Goal: Check status: Check status

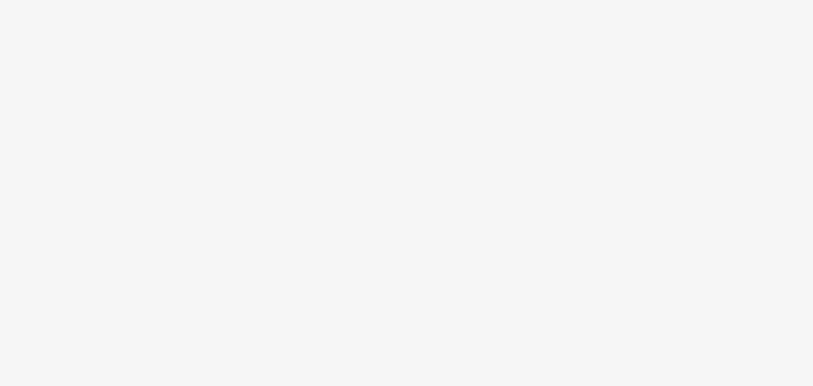
click at [544, 37] on body at bounding box center [406, 193] width 813 height 386
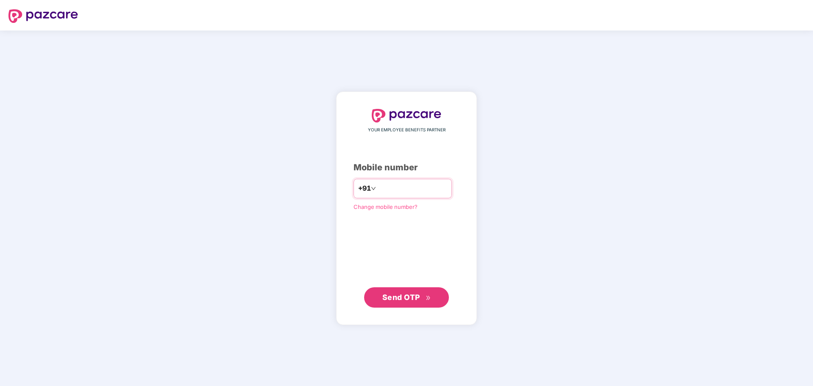
click at [417, 187] on input "number" at bounding box center [411, 189] width 69 height 14
type input "**********"
click at [390, 302] on span "Send OTP" at bounding box center [406, 297] width 49 height 12
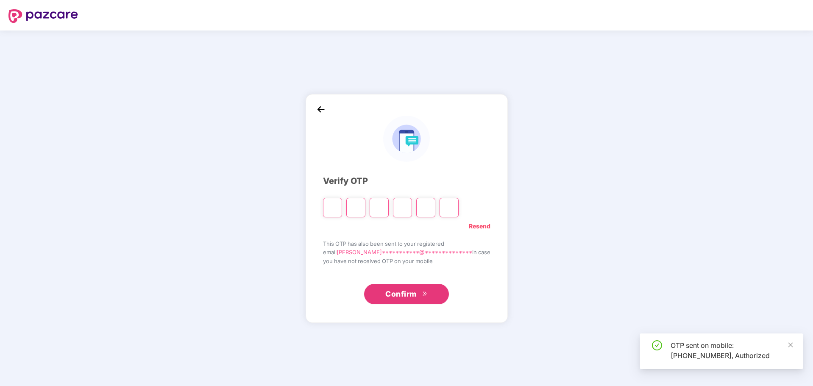
type input "*"
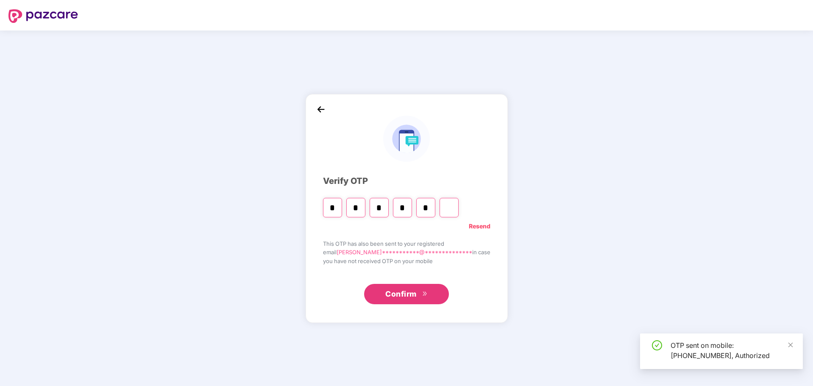
type input "*"
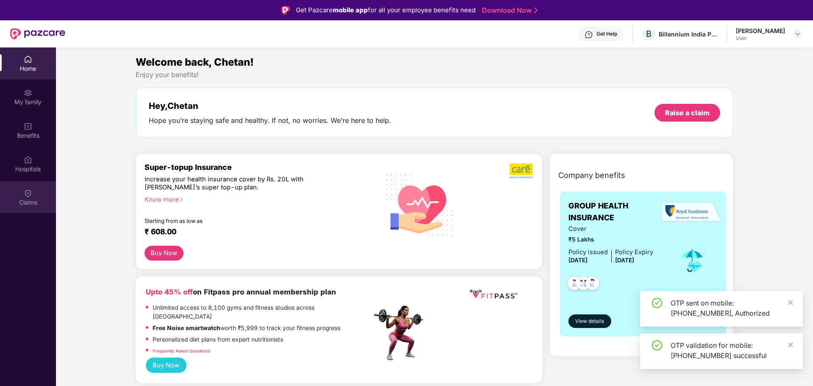
click at [27, 198] on div "Claims" at bounding box center [28, 202] width 56 height 8
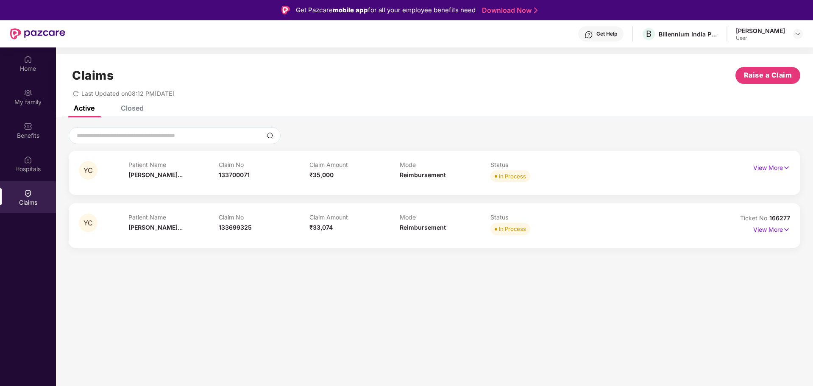
click at [596, 35] on div "Get Help" at bounding box center [606, 34] width 21 height 7
click at [505, 176] on div "In Process" at bounding box center [512, 176] width 27 height 8
click at [780, 167] on p "View More" at bounding box center [771, 166] width 37 height 11
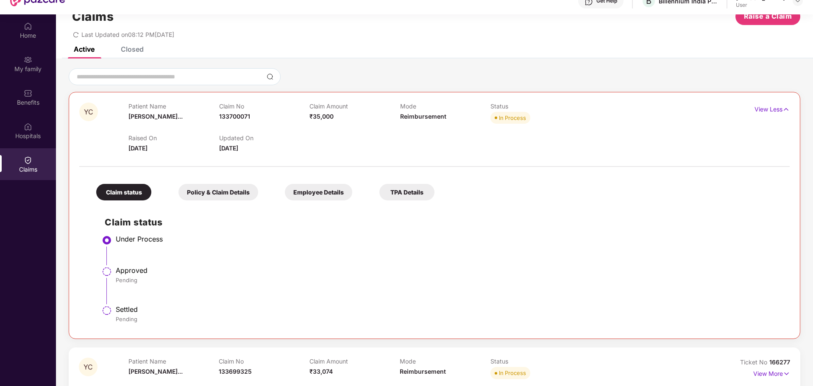
scroll to position [47, 0]
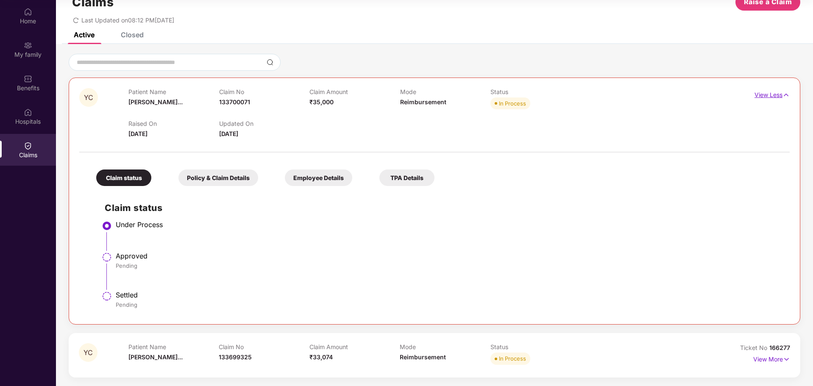
click at [769, 91] on p "View Less" at bounding box center [771, 93] width 35 height 11
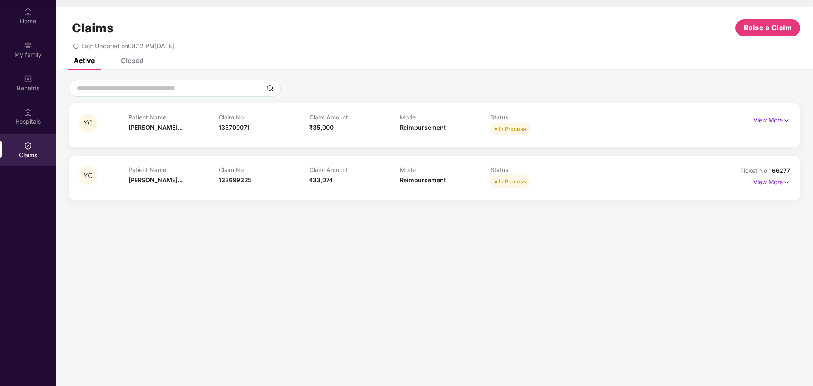
click at [784, 181] on img at bounding box center [785, 182] width 7 height 9
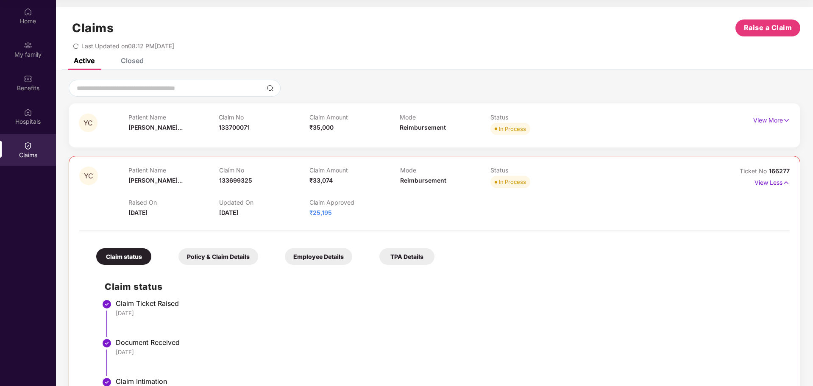
scroll to position [221, 0]
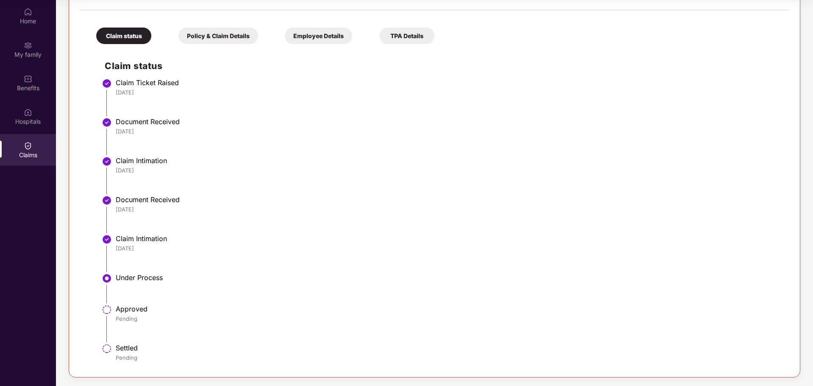
click at [265, 244] on div "[DATE]" at bounding box center [448, 248] width 665 height 8
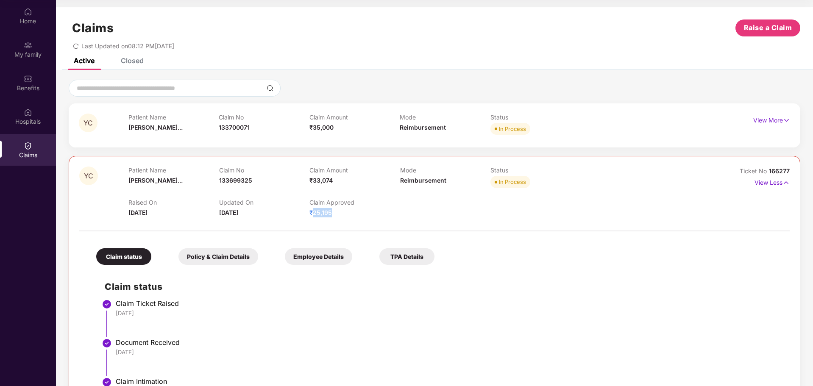
drag, startPoint x: 314, startPoint y: 213, endPoint x: 364, endPoint y: 209, distance: 50.6
click at [364, 209] on div "Claim Approved ₹25,195" at bounding box center [354, 208] width 90 height 19
click at [400, 194] on div "Raised On [DATE] Updated On [DATE] Claim Approved ₹25,195" at bounding box center [399, 203] width 542 height 27
drag, startPoint x: 353, startPoint y: 205, endPoint x: 361, endPoint y: 205, distance: 8.5
click at [361, 205] on div "Raised On [DATE] Updated On [DATE] Claim Approved ₹25,195" at bounding box center [399, 203] width 542 height 27
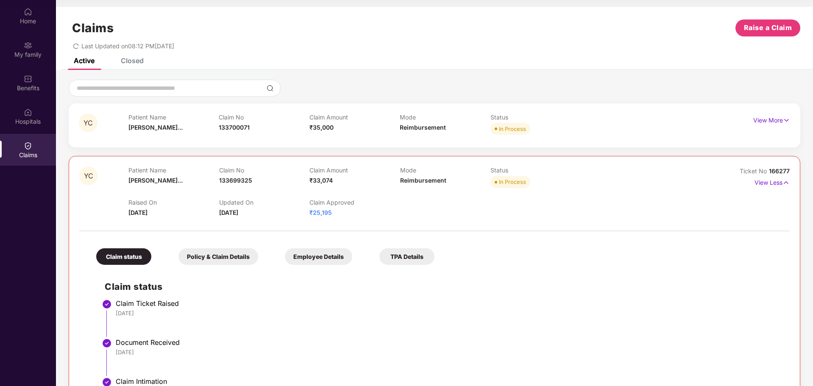
click at [371, 211] on div "Claim Approved ₹25,195" at bounding box center [354, 208] width 90 height 19
drag, startPoint x: 325, startPoint y: 201, endPoint x: 367, endPoint y: 202, distance: 42.0
click at [364, 202] on p "Claim Approved" at bounding box center [354, 202] width 90 height 7
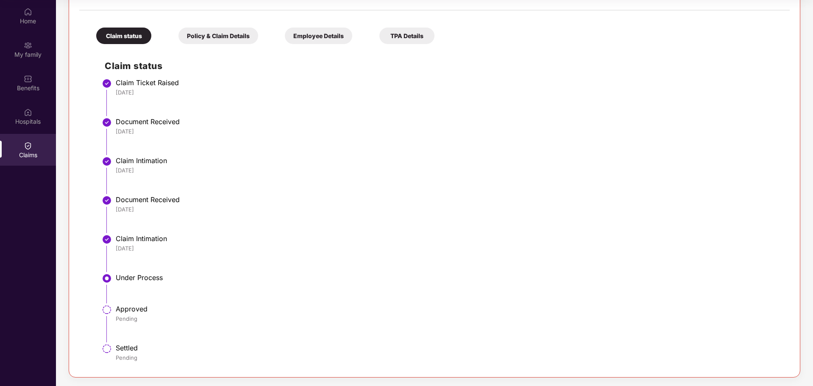
click at [206, 34] on div "Policy & Claim Details" at bounding box center [218, 36] width 80 height 17
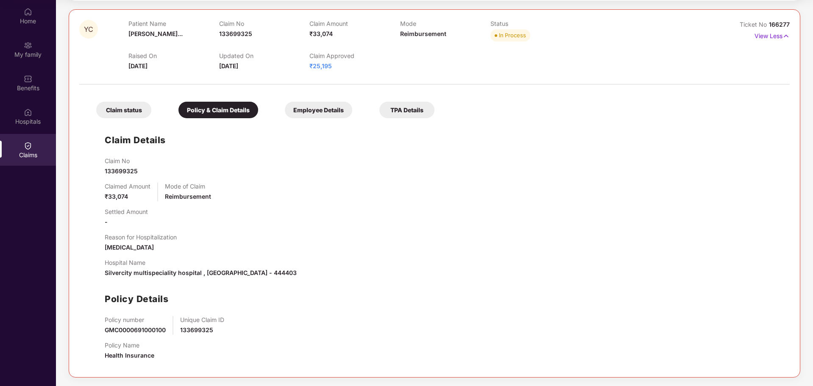
click at [297, 105] on div "Employee Details" at bounding box center [318, 110] width 67 height 17
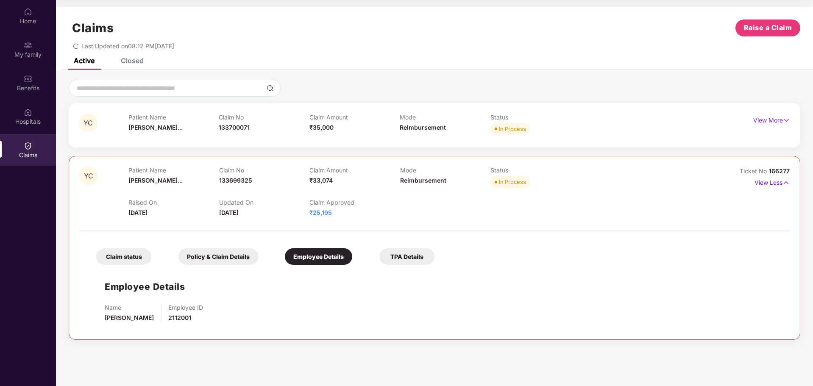
click at [386, 259] on div "TPA Details" at bounding box center [406, 256] width 55 height 17
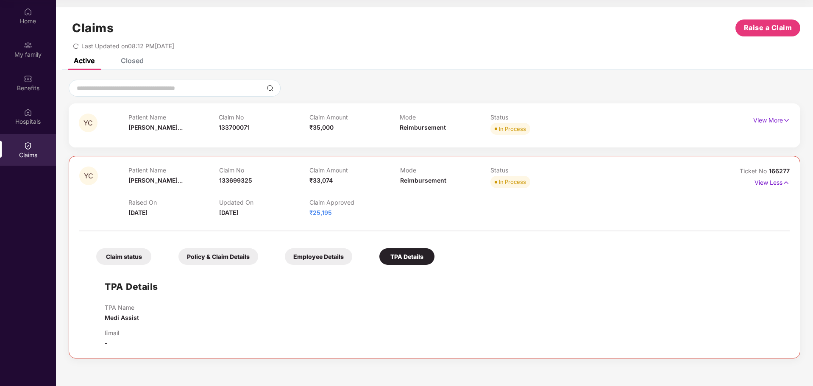
click at [142, 257] on div "Claim status" at bounding box center [123, 256] width 55 height 17
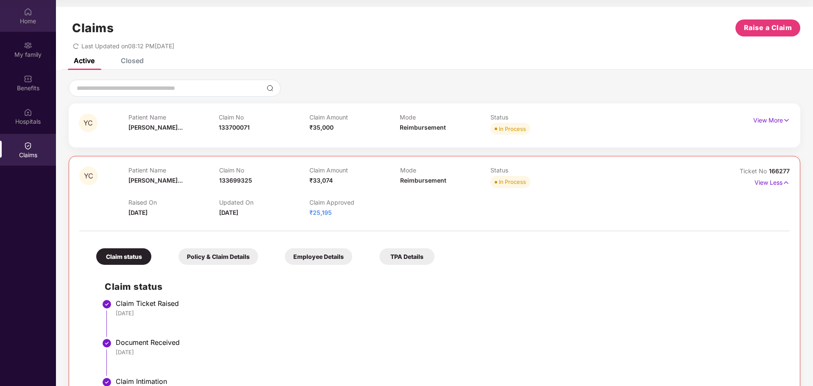
click at [26, 20] on div "Home" at bounding box center [28, 21] width 56 height 8
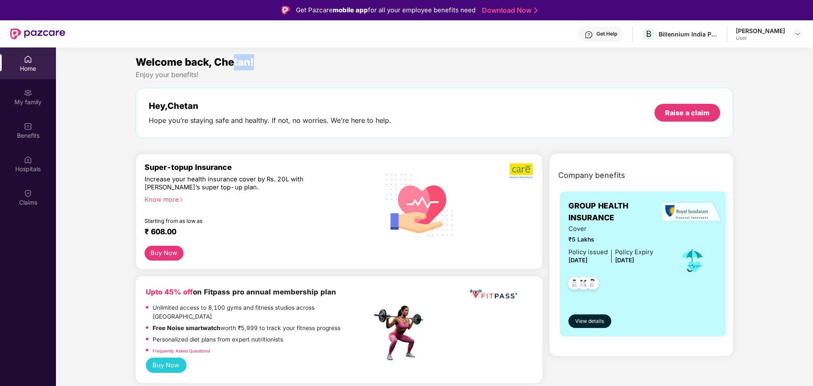
drag, startPoint x: 259, startPoint y: 58, endPoint x: 271, endPoint y: 58, distance: 11.9
click at [266, 58] on div "Welcome back, Chetan!" at bounding box center [435, 62] width 598 height 16
click at [804, 34] on header "Get Help B Billennium India Private Limited Chetan [PERSON_NAME] User" at bounding box center [406, 33] width 813 height 27
click at [790, 34] on div "[PERSON_NAME] User" at bounding box center [768, 34] width 67 height 15
click at [795, 33] on img at bounding box center [797, 34] width 7 height 7
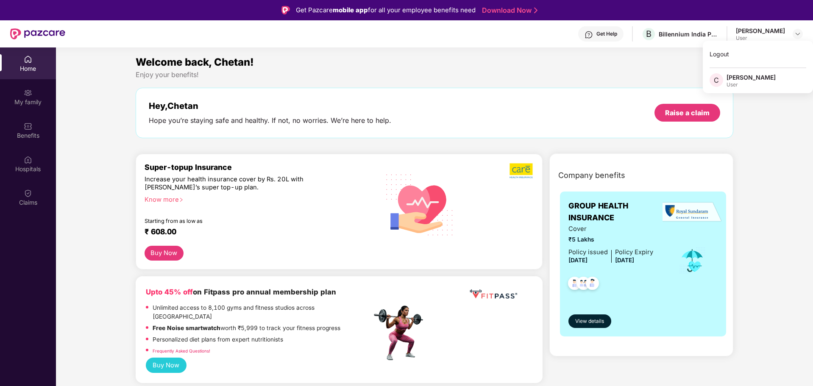
click at [600, 63] on div "Welcome back, Chetan!" at bounding box center [435, 62] width 598 height 16
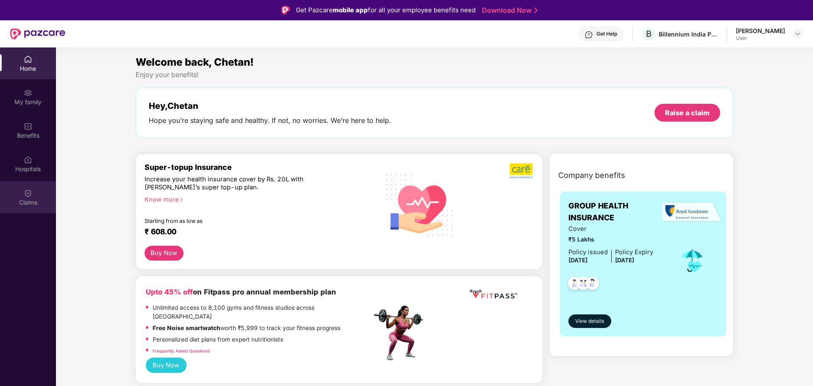
click at [21, 205] on div "Claims" at bounding box center [28, 202] width 56 height 8
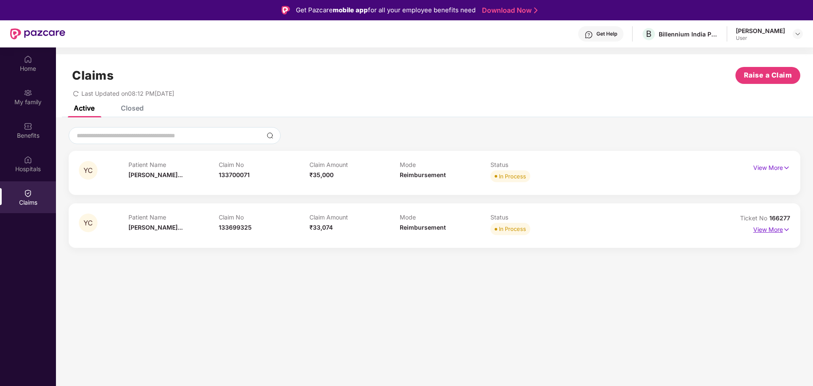
click at [759, 229] on p "View More" at bounding box center [771, 228] width 37 height 11
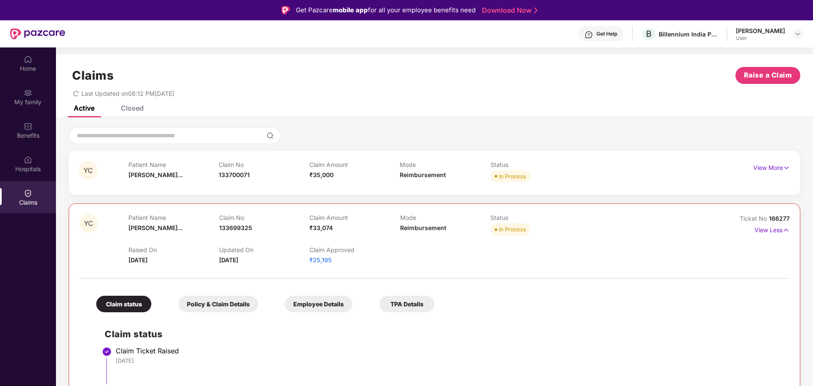
click at [325, 262] on span "₹25,195" at bounding box center [320, 259] width 22 height 7
click at [341, 175] on div "Claim Amount ₹35,000" at bounding box center [354, 172] width 91 height 23
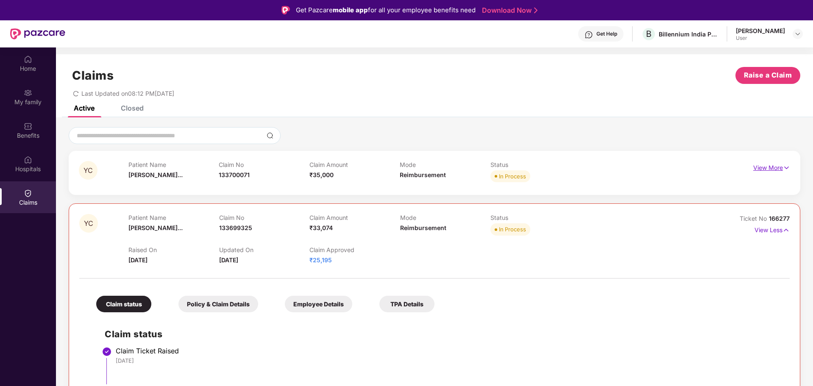
click at [761, 168] on p "View More" at bounding box center [771, 166] width 37 height 11
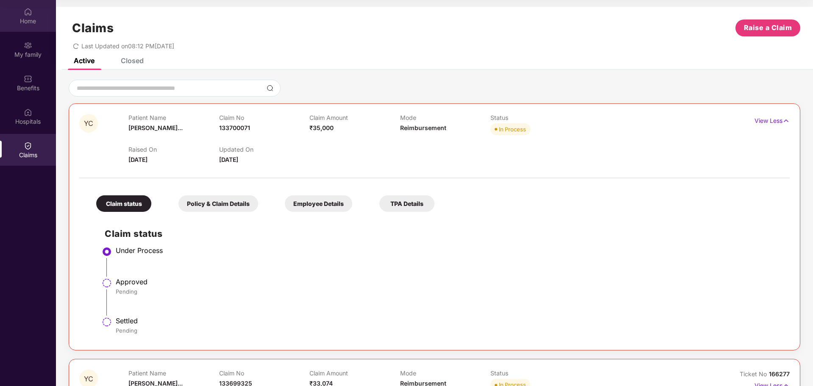
click at [35, 25] on div "Home" at bounding box center [28, 16] width 56 height 32
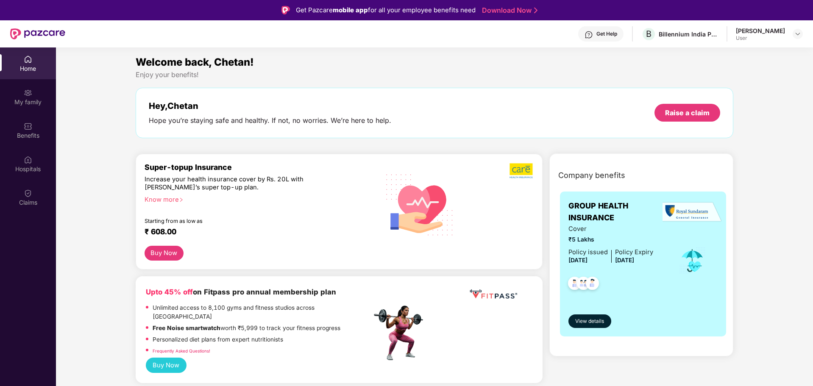
click at [597, 33] on div "Get Help" at bounding box center [606, 34] width 21 height 7
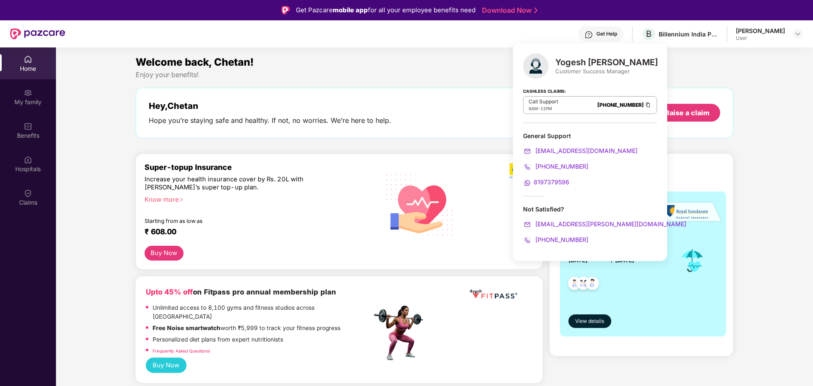
click at [682, 78] on div "Enjoy your benefits!" at bounding box center [435, 74] width 598 height 9
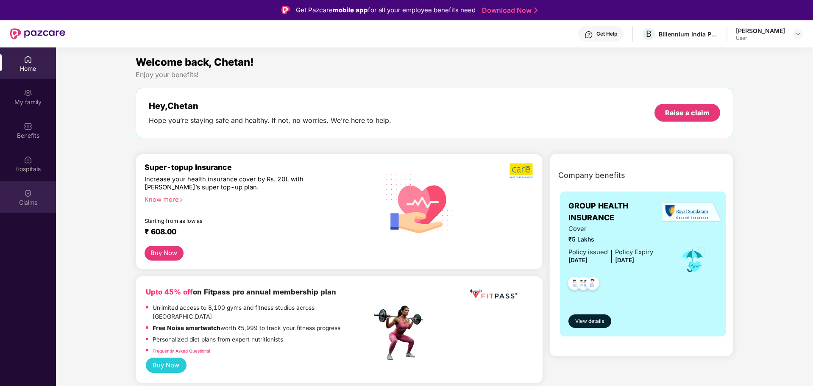
click at [23, 196] on div "Claims" at bounding box center [28, 197] width 56 height 32
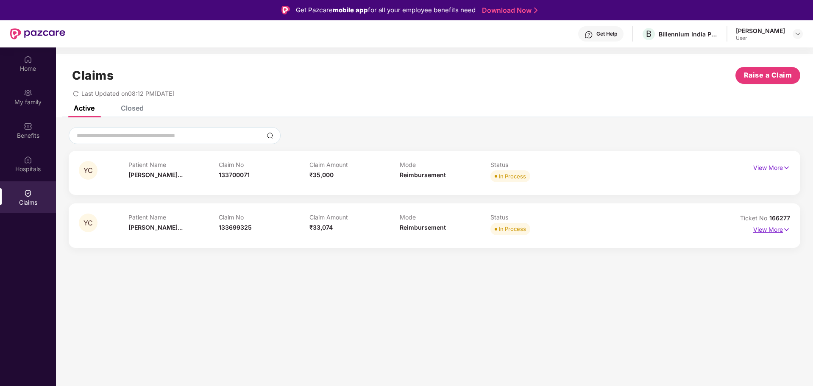
click at [763, 226] on p "View More" at bounding box center [771, 228] width 37 height 11
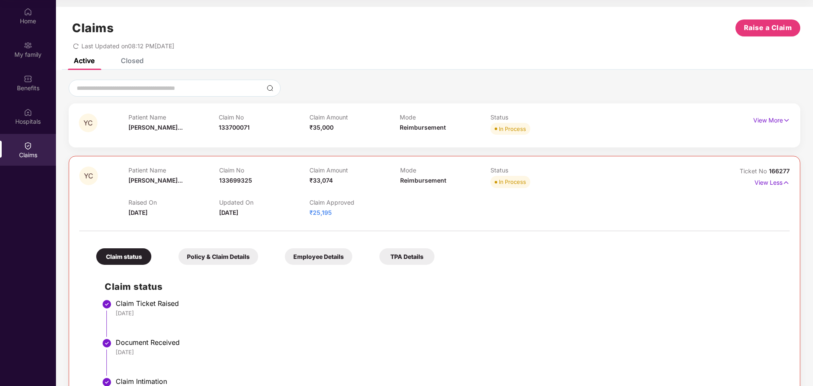
drag, startPoint x: 305, startPoint y: 212, endPoint x: 340, endPoint y: 214, distance: 34.8
click at [340, 214] on div "Raised On [DATE] Updated On [DATE] Claim Approved ₹25,195" at bounding box center [399, 203] width 542 height 27
click at [349, 217] on div at bounding box center [434, 217] width 710 height 0
drag, startPoint x: 308, startPoint y: 212, endPoint x: 336, endPoint y: 216, distance: 27.4
click at [335, 216] on div "Raised On [DATE] Updated On [DATE] Claim Approved ₹25,195" at bounding box center [399, 203] width 542 height 27
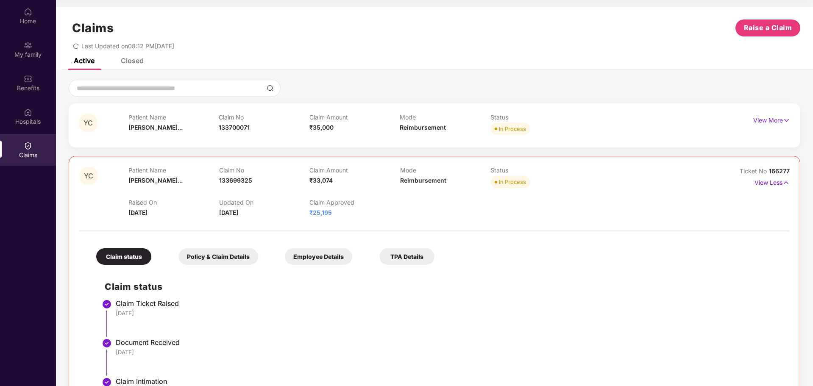
click at [345, 219] on div at bounding box center [434, 227] width 710 height 18
drag, startPoint x: 308, startPoint y: 210, endPoint x: 354, endPoint y: 205, distance: 45.9
click at [354, 205] on div "Raised On [DATE] Updated On [DATE] Claim Approved ₹25,195" at bounding box center [399, 203] width 542 height 27
click at [350, 212] on div "Claim Approved ₹25,195" at bounding box center [354, 208] width 90 height 19
drag, startPoint x: 308, startPoint y: 181, endPoint x: 347, endPoint y: 189, distance: 40.5
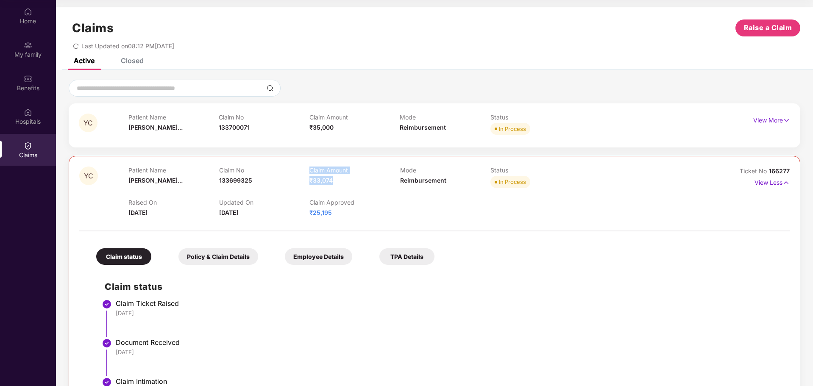
click at [347, 189] on div "Patient Name [PERSON_NAME]... Claim No 133699325 Claim Amount ₹33,074 Mode Reim…" at bounding box center [399, 177] width 542 height 23
click at [395, 200] on p "Claim Approved" at bounding box center [354, 202] width 90 height 7
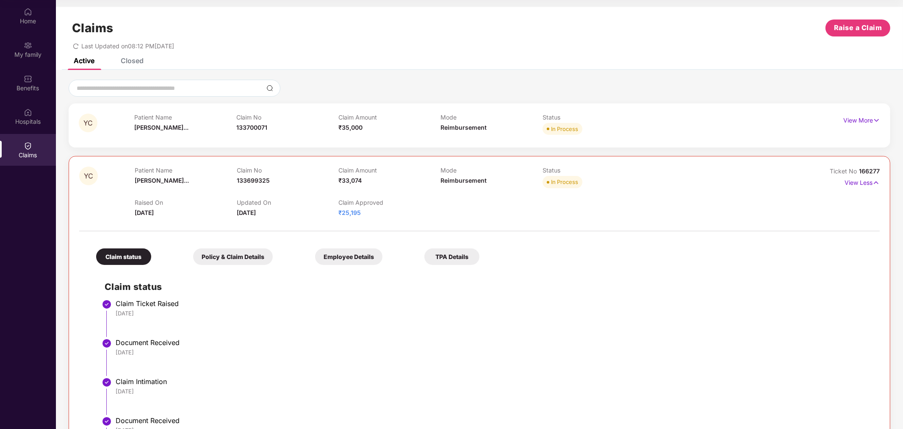
click at [75, 47] on icon "redo" at bounding box center [76, 46] width 6 height 6
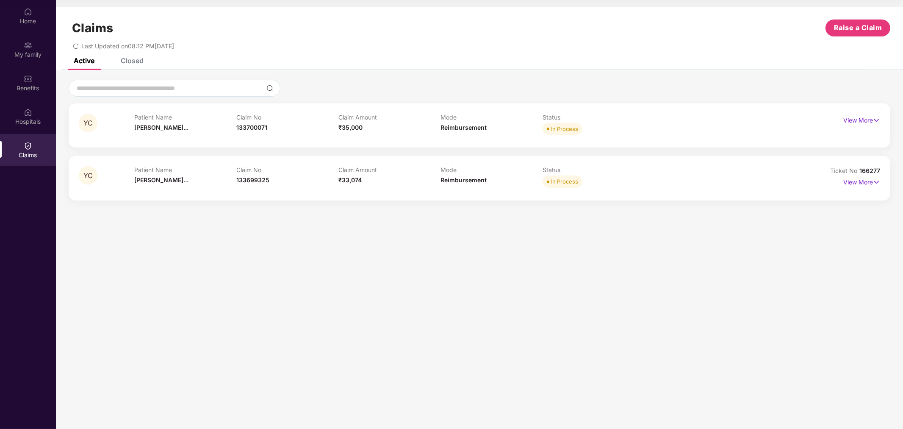
click at [214, 168] on p "Patient Name" at bounding box center [185, 169] width 102 height 7
click at [812, 184] on p "View More" at bounding box center [861, 180] width 37 height 11
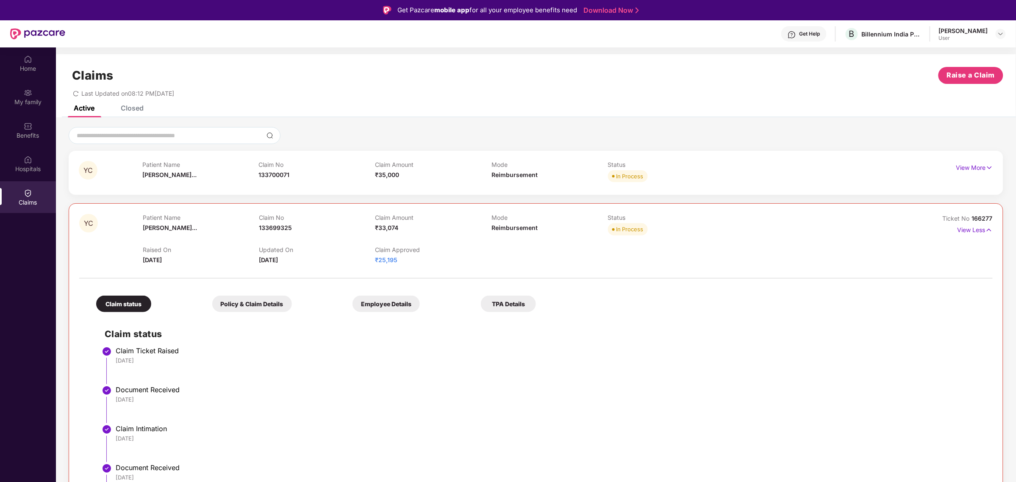
click at [802, 35] on div "Get Help" at bounding box center [809, 34] width 21 height 7
